Goal: Task Accomplishment & Management: Manage account settings

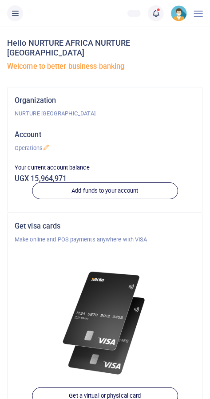
click at [157, 16] on icon at bounding box center [155, 13] width 9 height 10
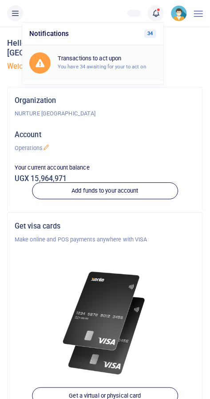
click at [124, 65] on small "You have 34 awaiting for your to act on" at bounding box center [102, 66] width 88 height 6
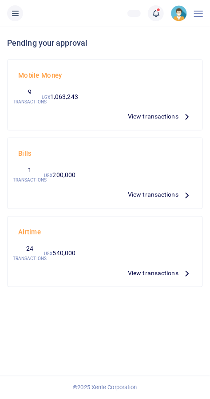
click at [151, 121] on span "View transactions" at bounding box center [153, 116] width 51 height 10
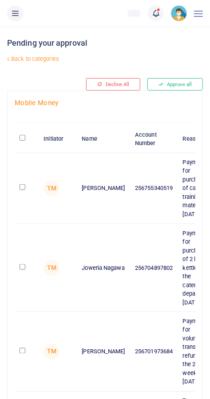
click at [24, 185] on input "checkbox" at bounding box center [23, 187] width 6 height 6
checkbox input "true"
click at [23, 267] on input "checkbox" at bounding box center [23, 267] width 6 height 6
checkbox input "true"
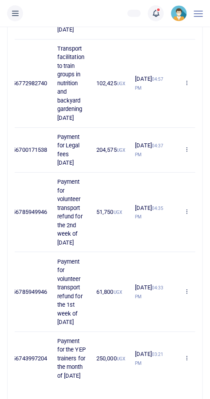
scroll to position [497, 0]
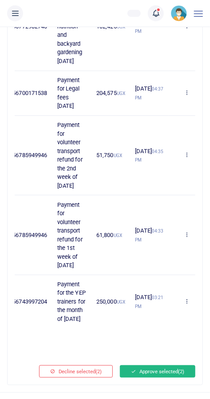
click at [148, 377] on button "Approve selected (2)" at bounding box center [157, 371] width 75 height 12
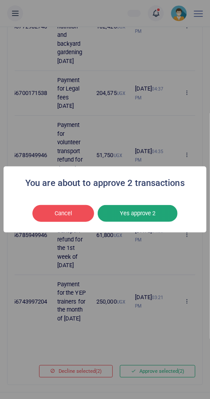
click at [149, 222] on button "Yes approve 2" at bounding box center [138, 213] width 80 height 17
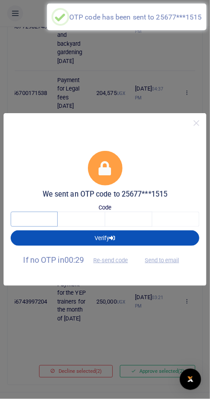
click at [42, 227] on input "text" at bounding box center [34, 219] width 47 height 15
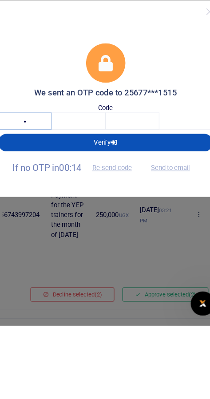
type input "5"
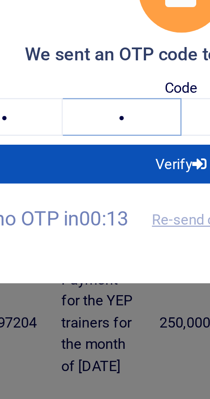
type input "4"
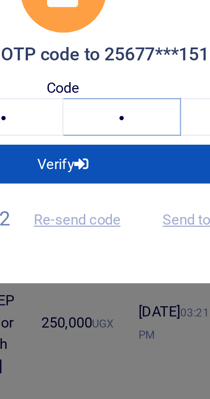
type input "7"
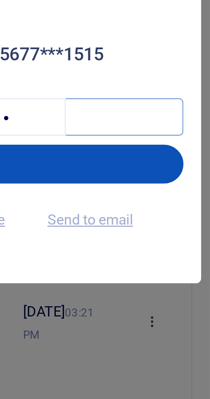
type input "5"
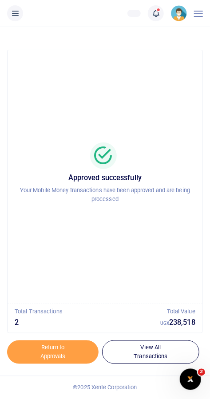
click at [160, 13] on span at bounding box center [160, 13] width 0 height 0
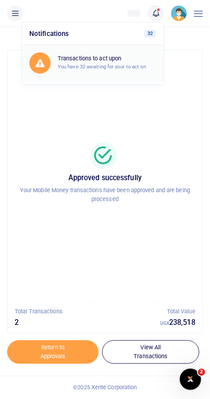
click at [123, 66] on small "You have 32 awaiting for your to act on" at bounding box center [102, 66] width 88 height 6
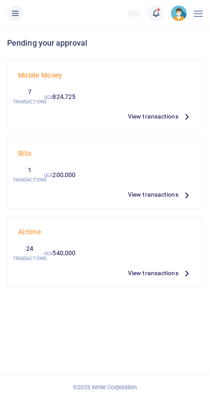
click at [157, 105] on div "Mobile Money 7 TRANSACTIONS UGX 824,725 View transactions" at bounding box center [105, 95] width 180 height 56
